Goal: Information Seeking & Learning: Learn about a topic

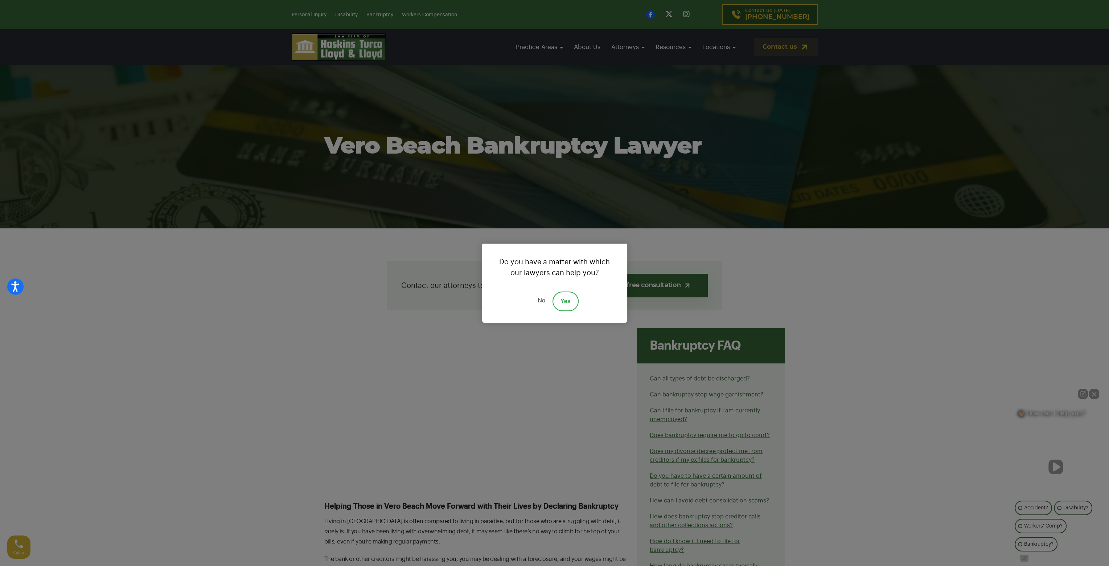
drag, startPoint x: 576, startPoint y: 305, endPoint x: 570, endPoint y: 306, distance: 6.2
click at [575, 305] on link "Yes" at bounding box center [566, 301] width 26 height 20
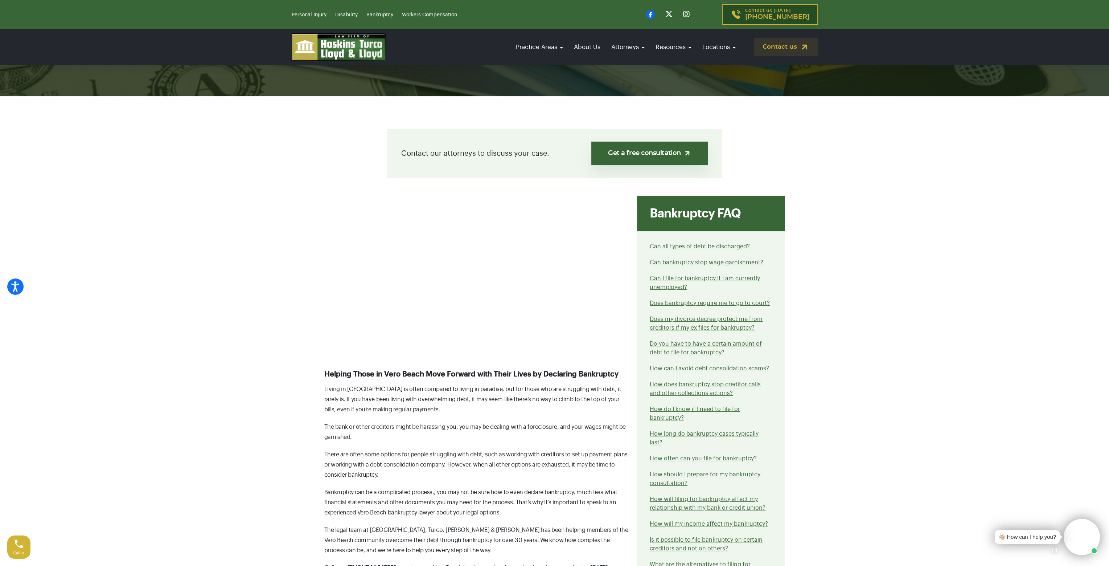
scroll to position [145, 0]
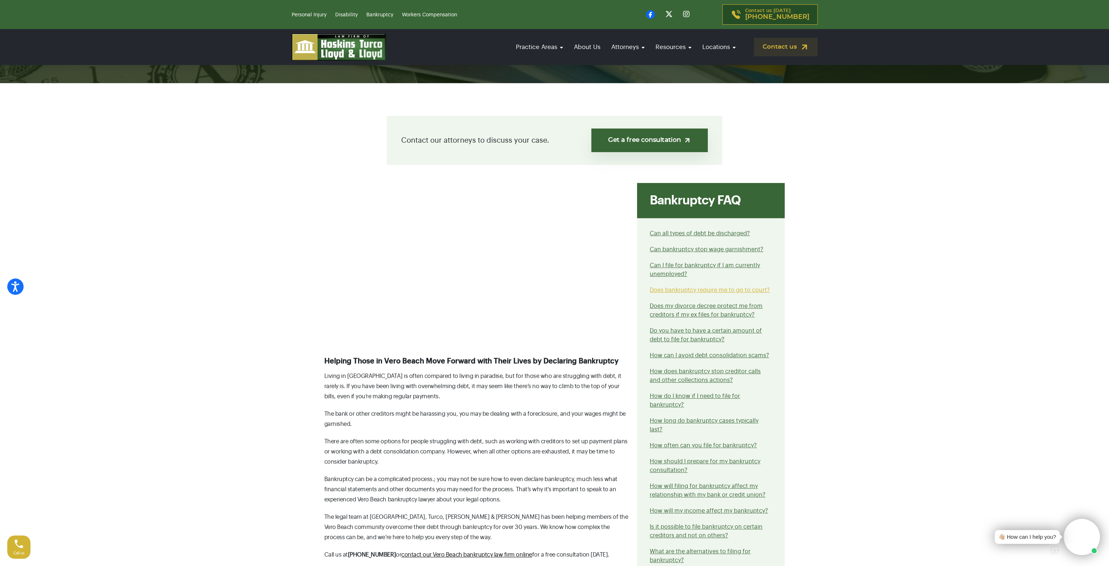
click at [678, 290] on link "Does bankruptcy require me to go to court?" at bounding box center [710, 290] width 120 height 6
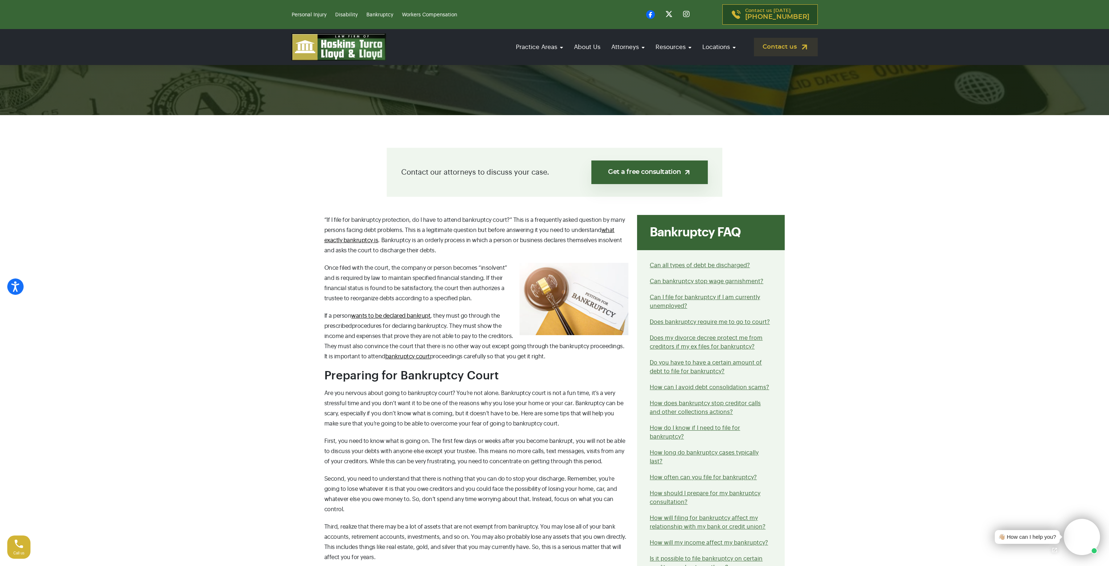
scroll to position [145, 0]
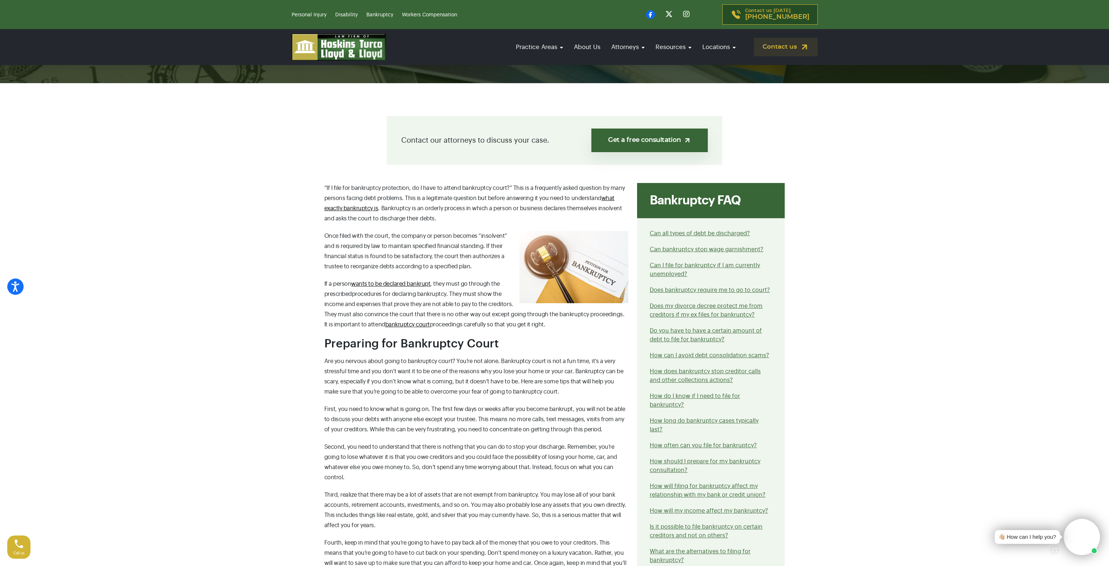
drag, startPoint x: 416, startPoint y: 377, endPoint x: 231, endPoint y: 313, distance: 195.9
click at [231, 313] on section "Contact our attorneys to discuss your case. Get a free consultation “If I file …" at bounding box center [554, 485] width 1109 height 805
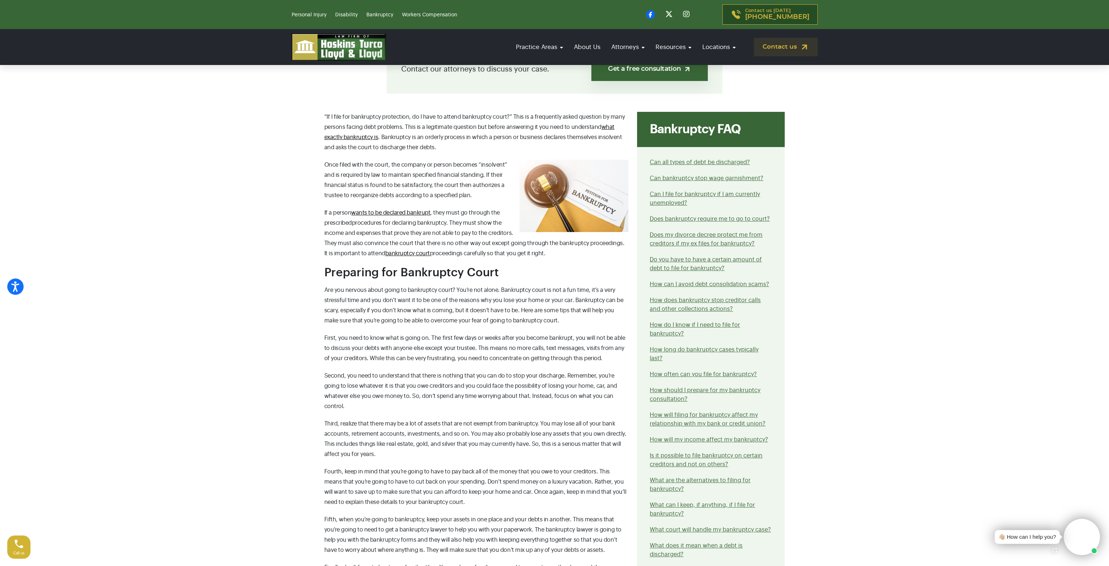
scroll to position [218, 0]
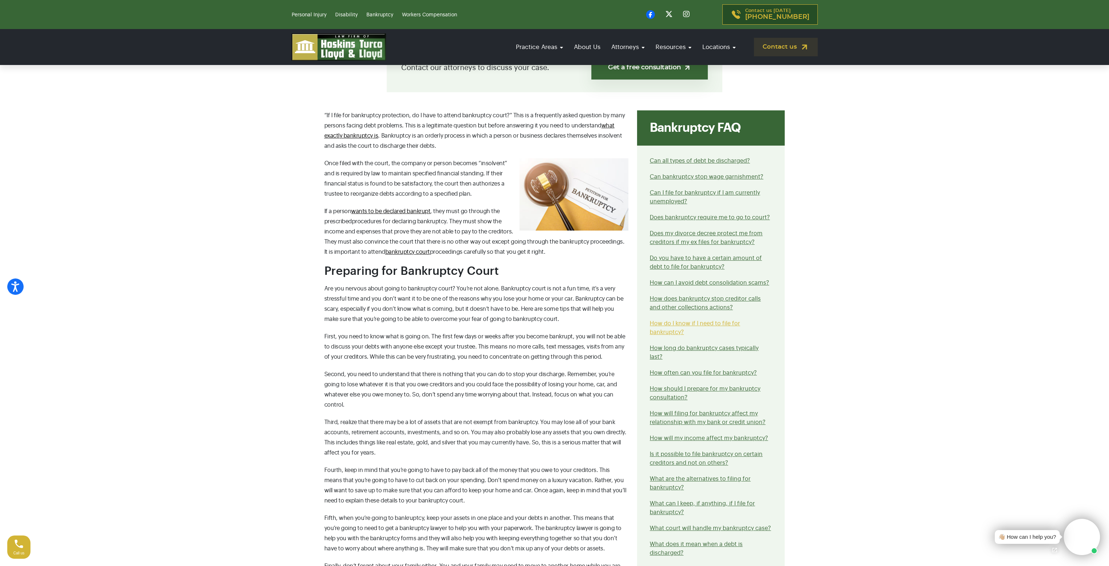
click at [677, 324] on link "How do I know if I need to file for bankruptcy?" at bounding box center [695, 327] width 90 height 15
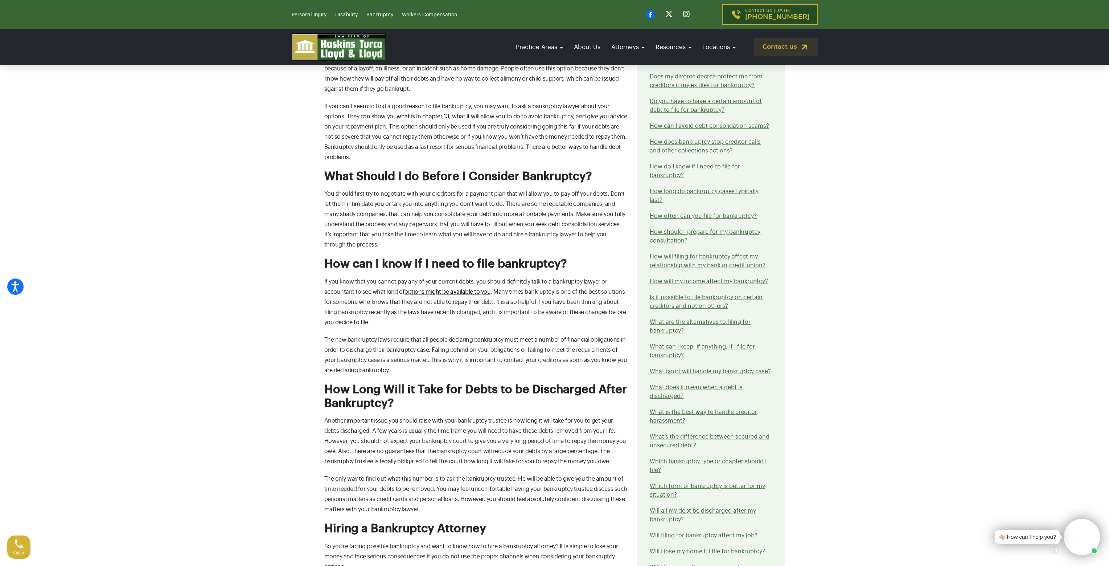
scroll to position [617, 0]
